Goal: Task Accomplishment & Management: Manage account settings

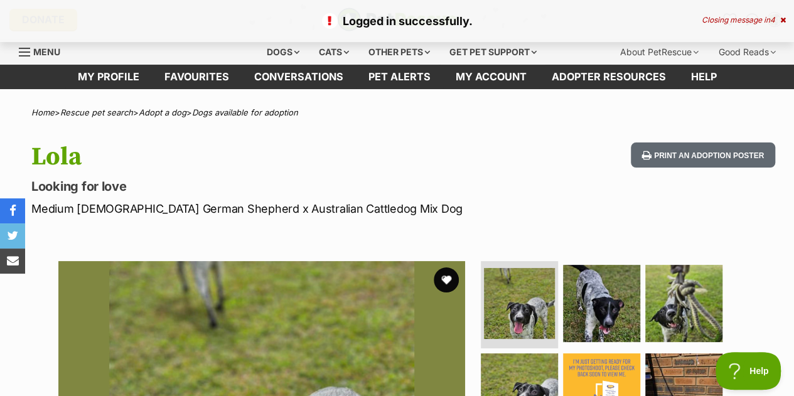
drag, startPoint x: 775, startPoint y: 21, endPoint x: 769, endPoint y: 24, distance: 7.9
click at [775, 21] on div "Closing message in 4" at bounding box center [743, 20] width 84 height 9
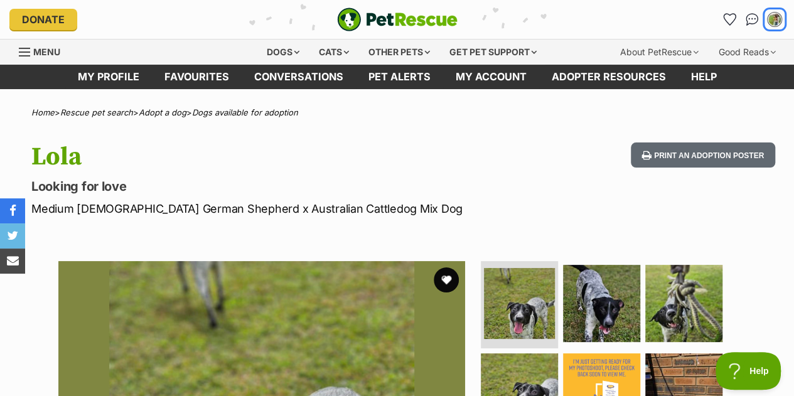
click at [773, 19] on img "My account" at bounding box center [774, 19] width 13 height 13
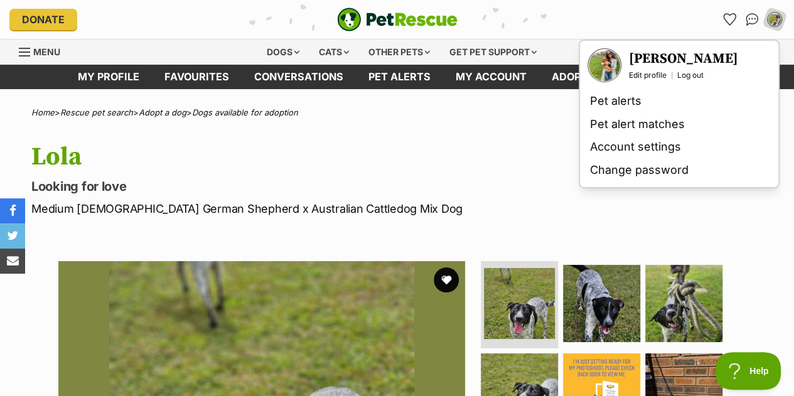
click at [705, 126] on link "Pet alert matches" at bounding box center [679, 124] width 188 height 23
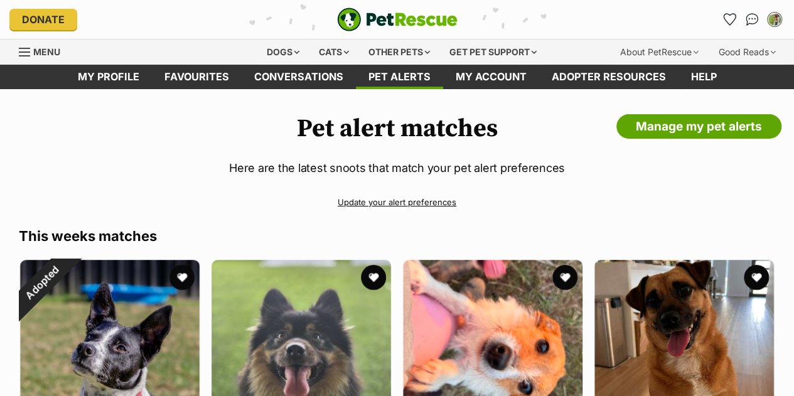
click at [181, 275] on button "favourite" at bounding box center [181, 277] width 25 height 25
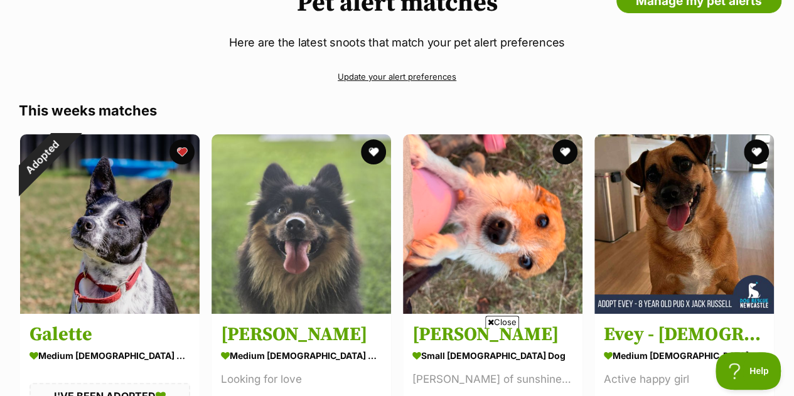
click at [179, 151] on button "favourite" at bounding box center [181, 151] width 25 height 25
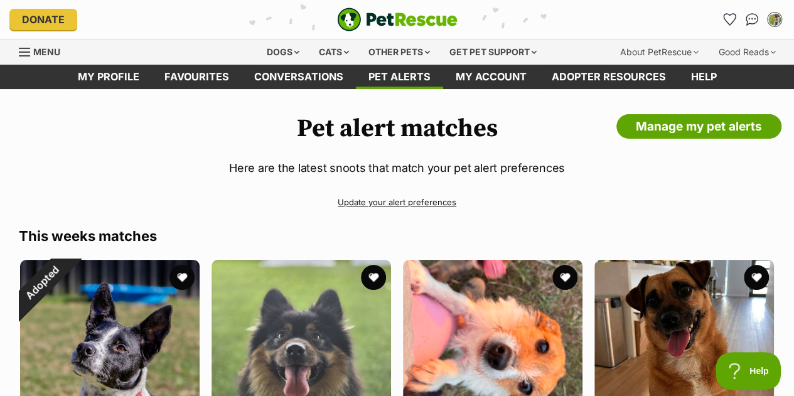
click at [706, 129] on link "Manage my pet alerts" at bounding box center [698, 126] width 165 height 25
click at [663, 127] on link "Manage my pet alerts" at bounding box center [698, 126] width 165 height 25
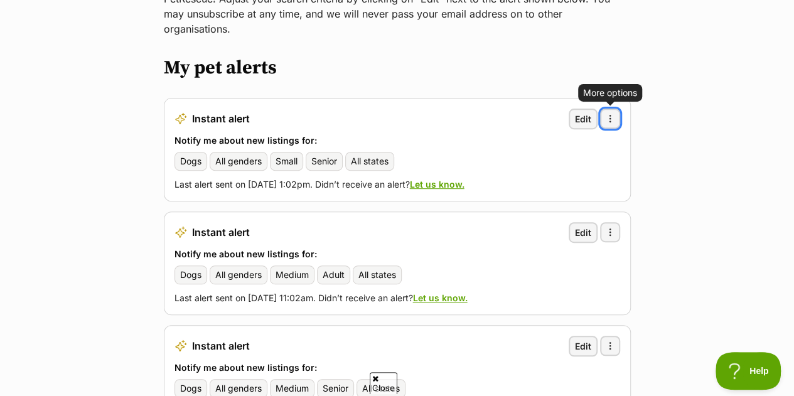
click at [609, 114] on span "button" at bounding box center [610, 119] width 10 height 10
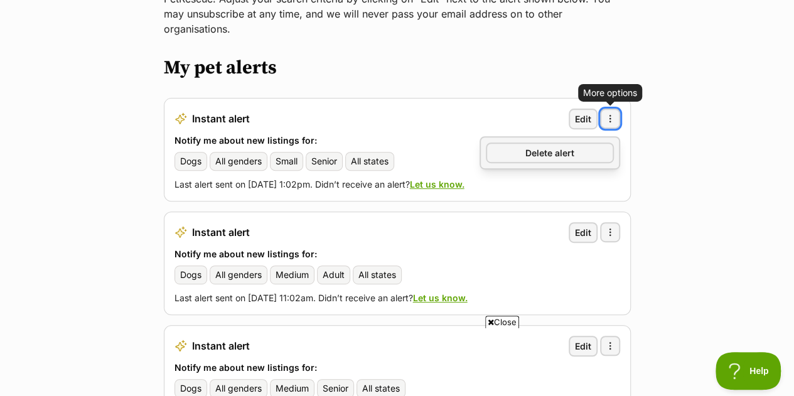
click at [570, 146] on span "Delete alert" at bounding box center [549, 152] width 49 height 13
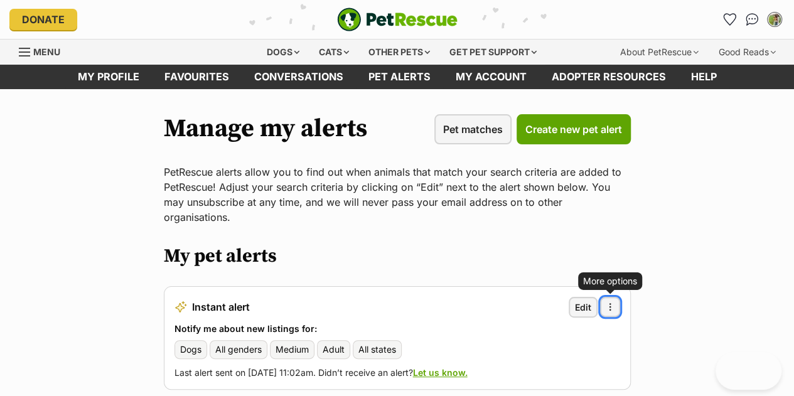
drag, startPoint x: 609, startPoint y: 292, endPoint x: 596, endPoint y: 278, distance: 18.7
click at [609, 302] on span "button" at bounding box center [610, 307] width 10 height 10
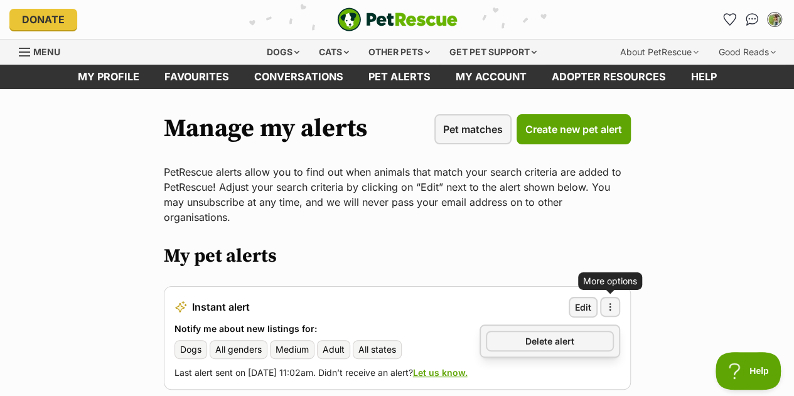
click at [536, 338] on div "Delete alert" at bounding box center [549, 340] width 141 height 33
click at [544, 334] on span "Delete alert" at bounding box center [549, 340] width 49 height 13
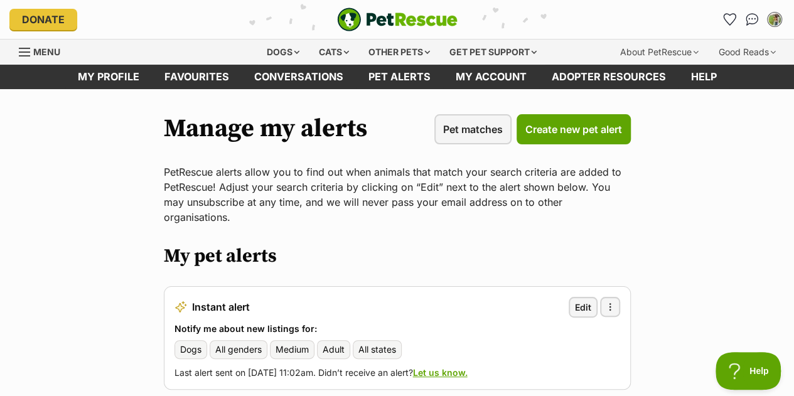
scroll to position [188, 0]
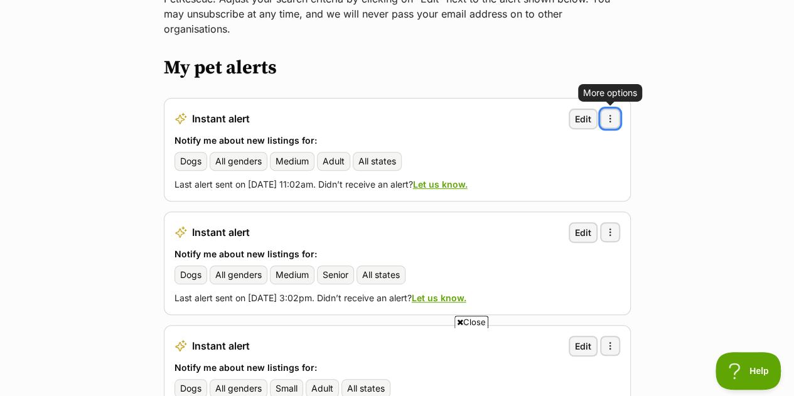
click at [615, 109] on button "More options" at bounding box center [610, 119] width 20 height 20
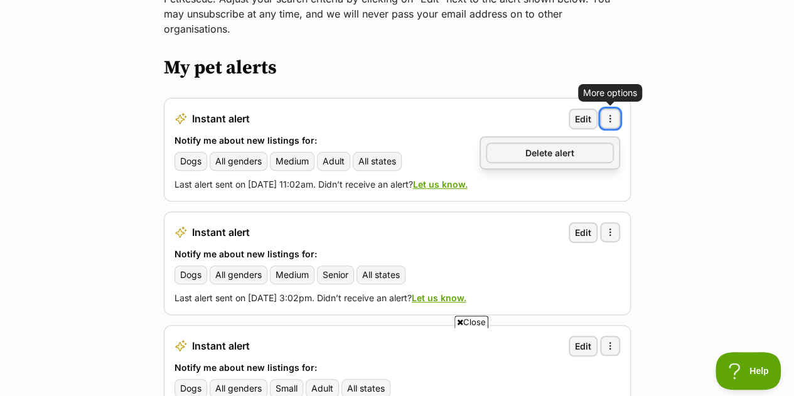
drag, startPoint x: 530, startPoint y: 136, endPoint x: 447, endPoint y: 41, distance: 125.8
click at [530, 146] on span "Delete alert" at bounding box center [549, 152] width 49 height 13
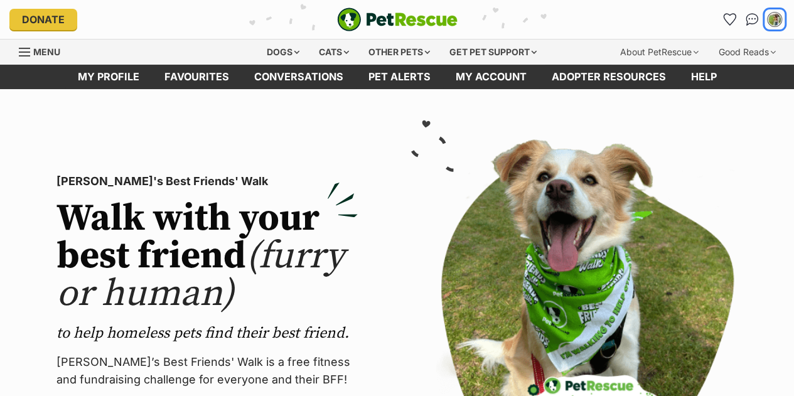
click at [778, 16] on img "My account" at bounding box center [774, 19] width 13 height 13
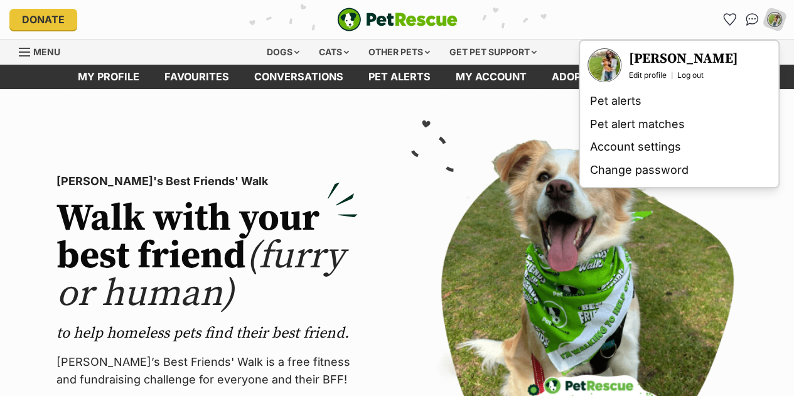
drag, startPoint x: 654, startPoint y: 126, endPoint x: 646, endPoint y: 129, distance: 8.2
click at [654, 126] on link "Pet alert matches" at bounding box center [679, 124] width 188 height 23
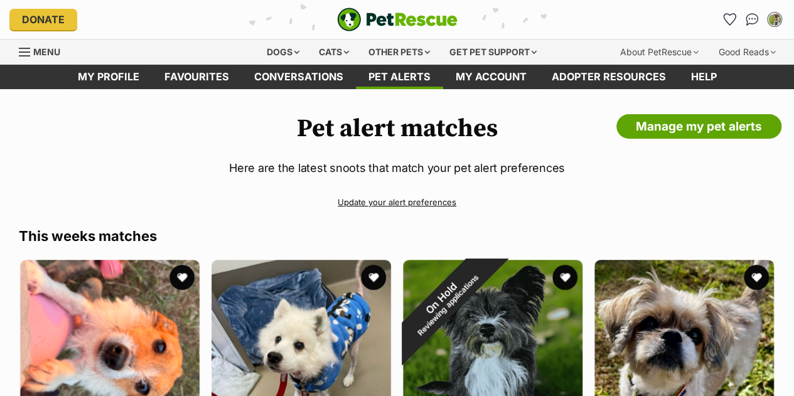
click at [700, 120] on link "Manage my pet alerts" at bounding box center [698, 126] width 165 height 25
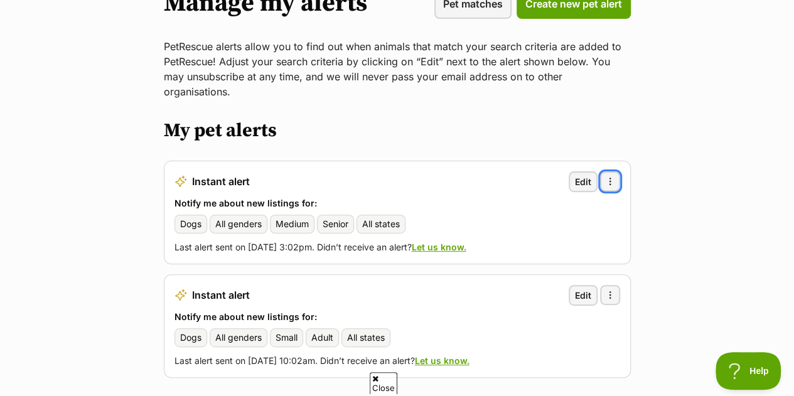
click at [605, 176] on span "button" at bounding box center [610, 181] width 10 height 10
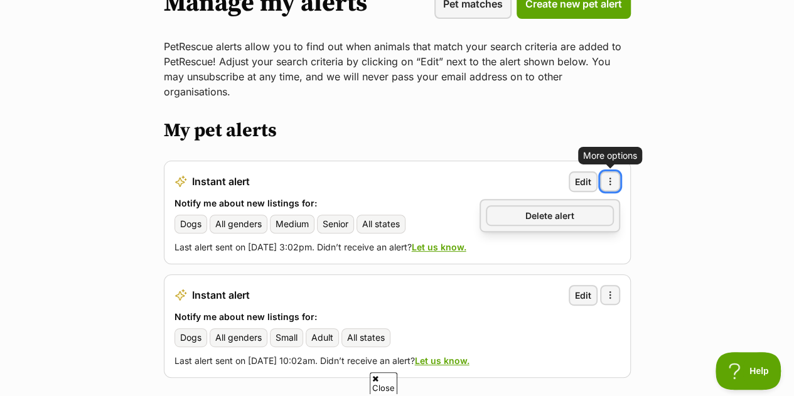
click at [570, 209] on span "Delete alert" at bounding box center [549, 215] width 49 height 13
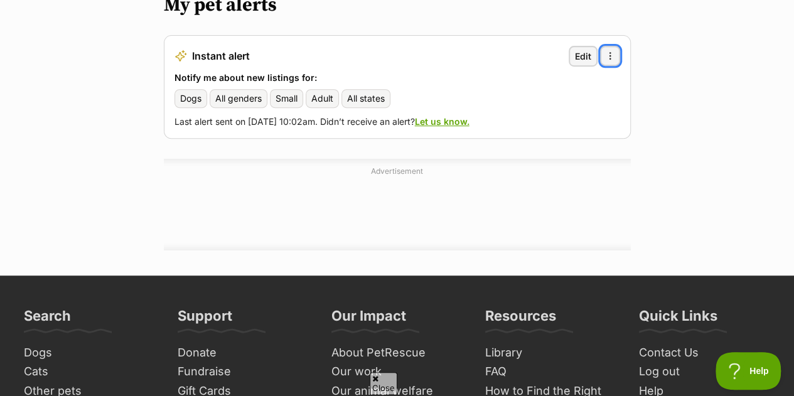
click at [611, 51] on span "button" at bounding box center [610, 56] width 10 height 10
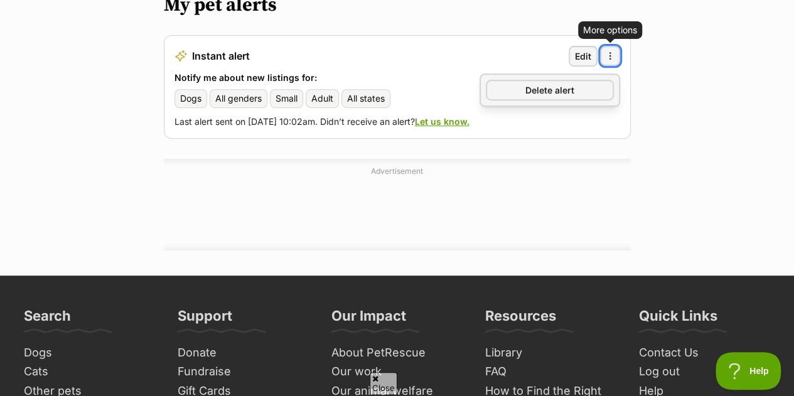
click at [548, 83] on span "Delete alert" at bounding box center [549, 89] width 49 height 13
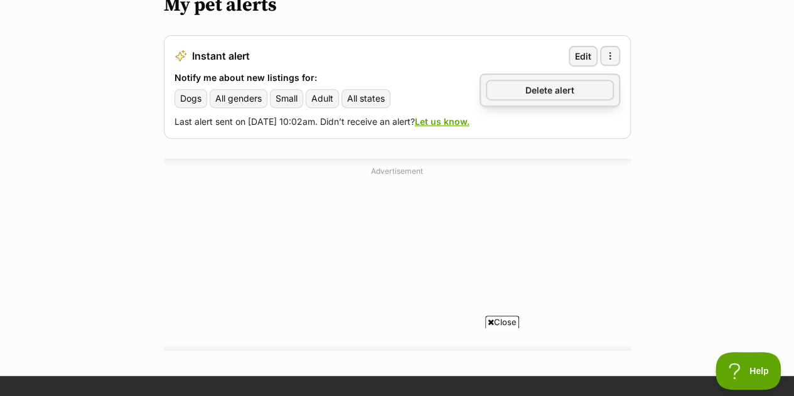
click at [533, 83] on span "Delete alert" at bounding box center [549, 89] width 49 height 13
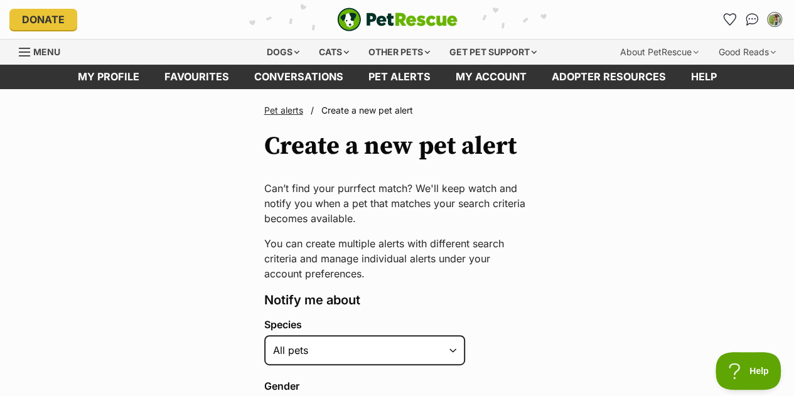
click at [724, 19] on icon "Favourites" at bounding box center [729, 19] width 12 height 11
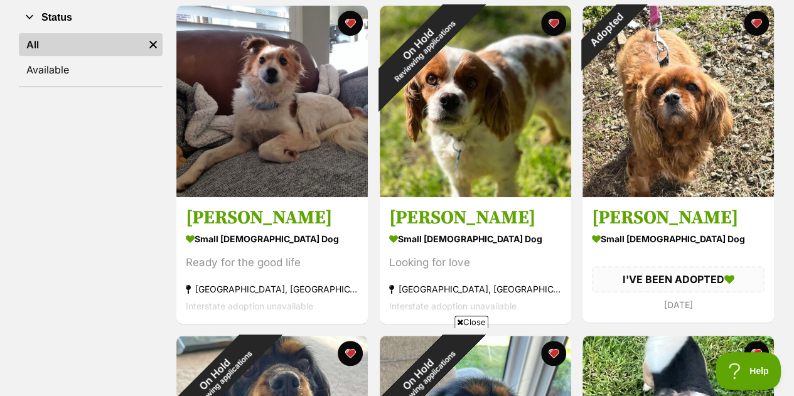
click at [758, 21] on button "favourite" at bounding box center [755, 23] width 25 height 25
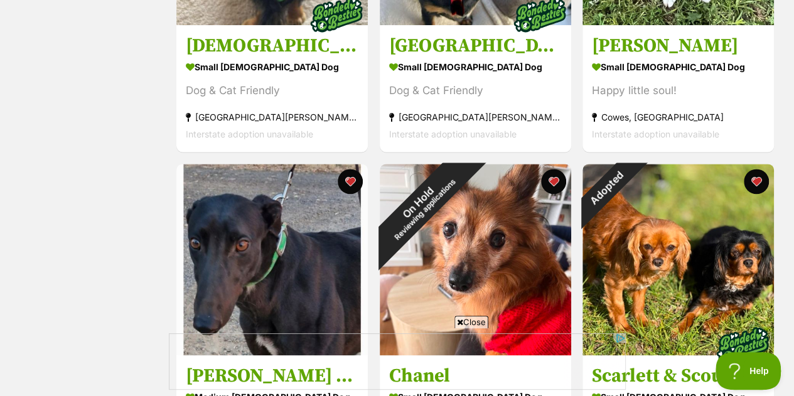
scroll to position [878, 0]
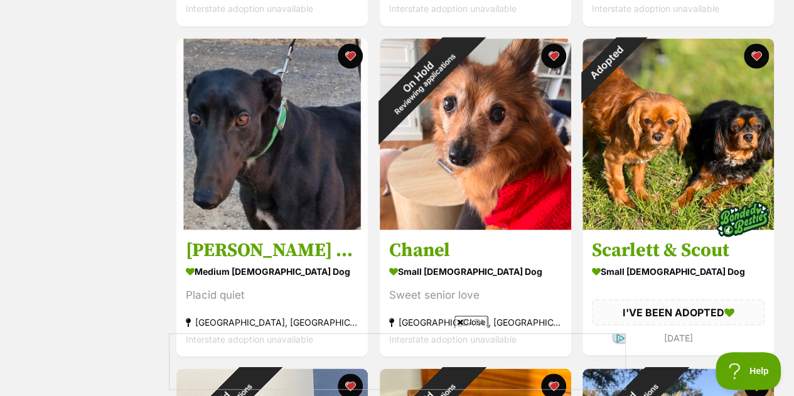
click at [755, 48] on button "favourite" at bounding box center [755, 55] width 25 height 25
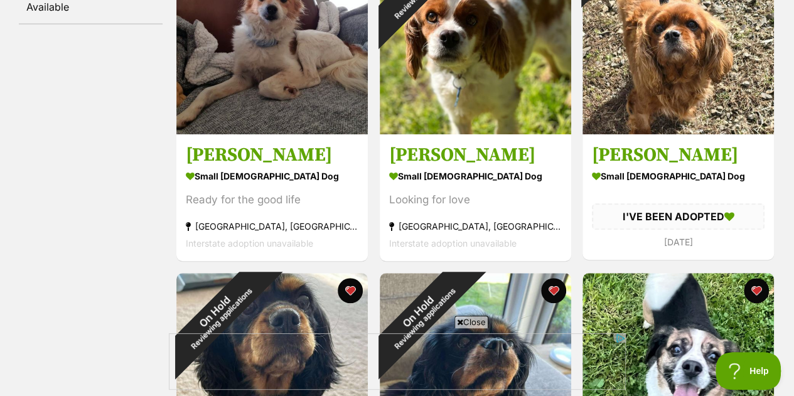
scroll to position [0, 0]
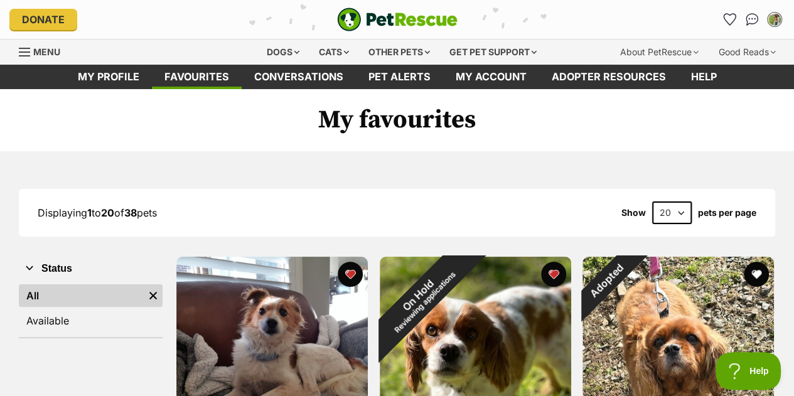
click at [663, 223] on select "20 40 60" at bounding box center [672, 212] width 40 height 23
select select "40"
click at [652, 201] on select "20 40 60" at bounding box center [672, 212] width 40 height 23
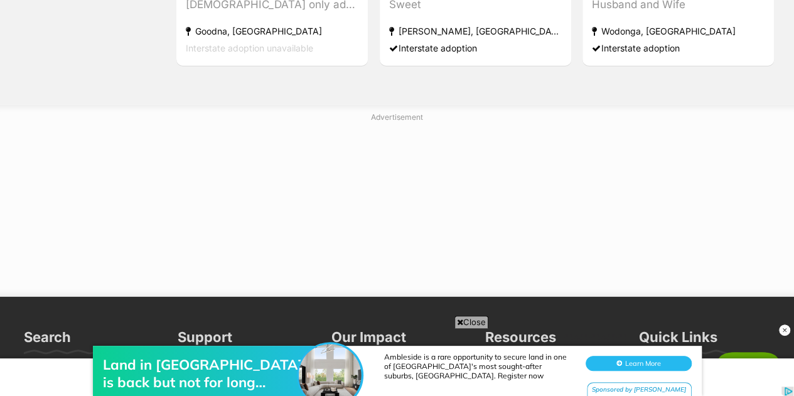
scroll to position [4141, 0]
